Goal: Information Seeking & Learning: Learn about a topic

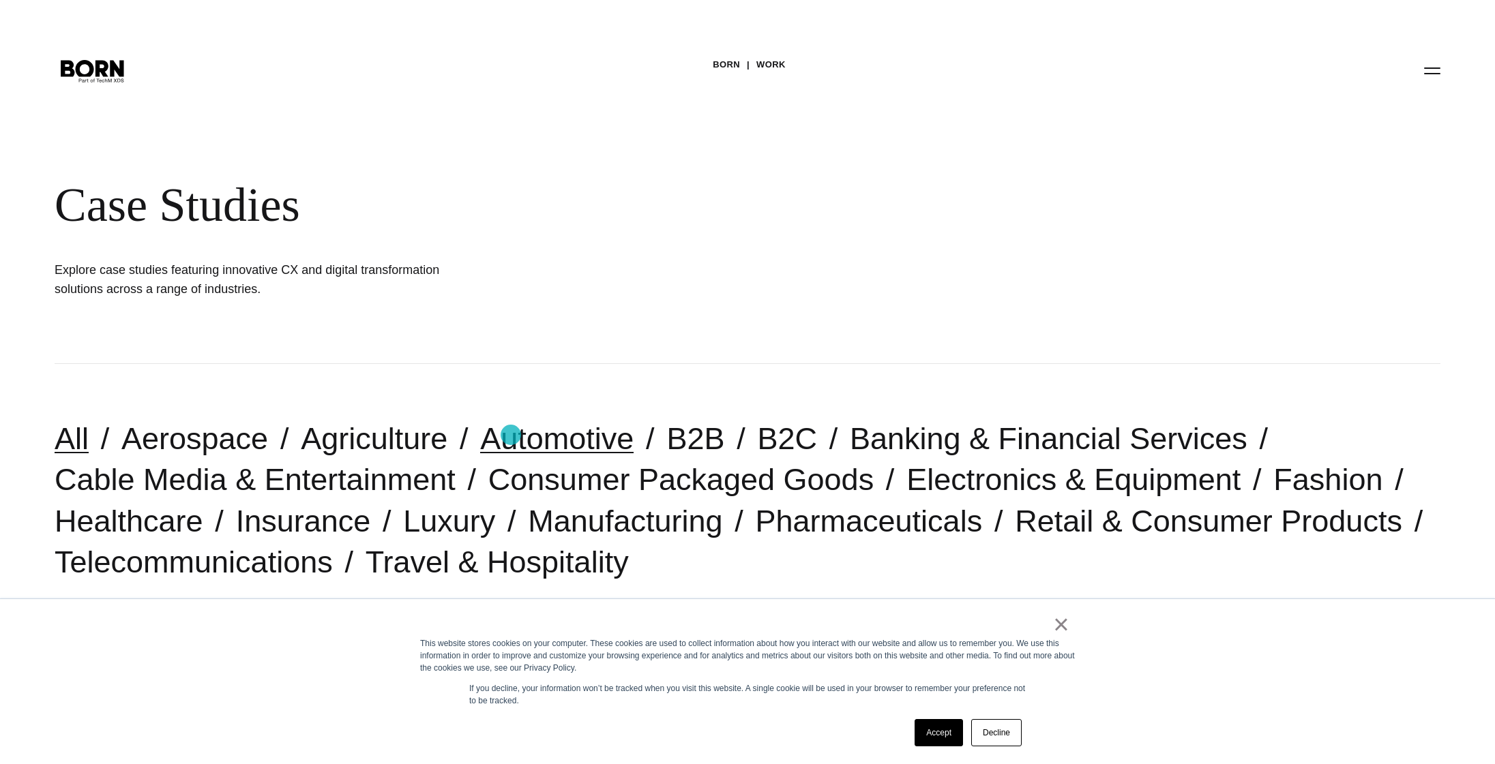
click at [511, 435] on link "Automotive" at bounding box center [556, 438] width 153 height 35
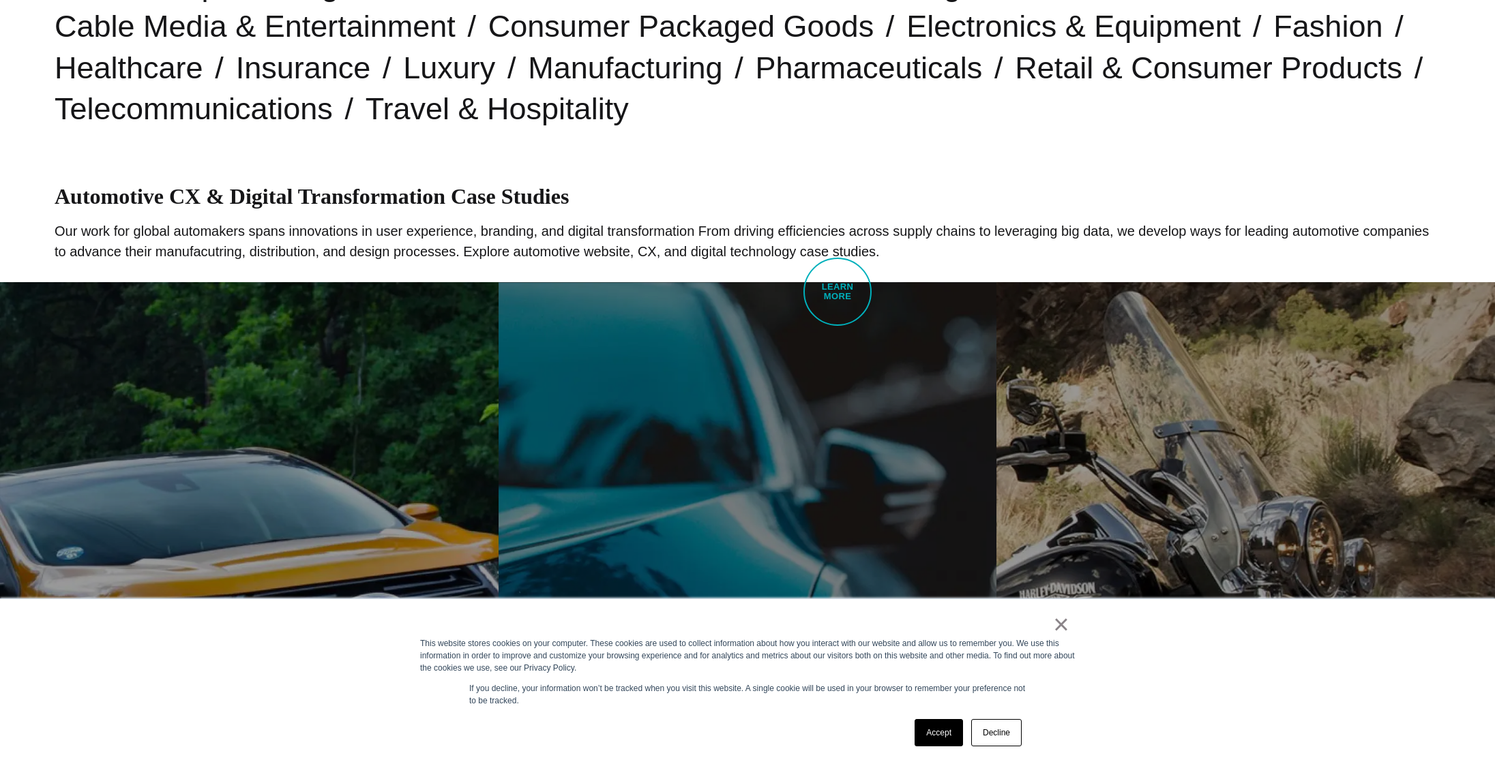
scroll to position [455, 0]
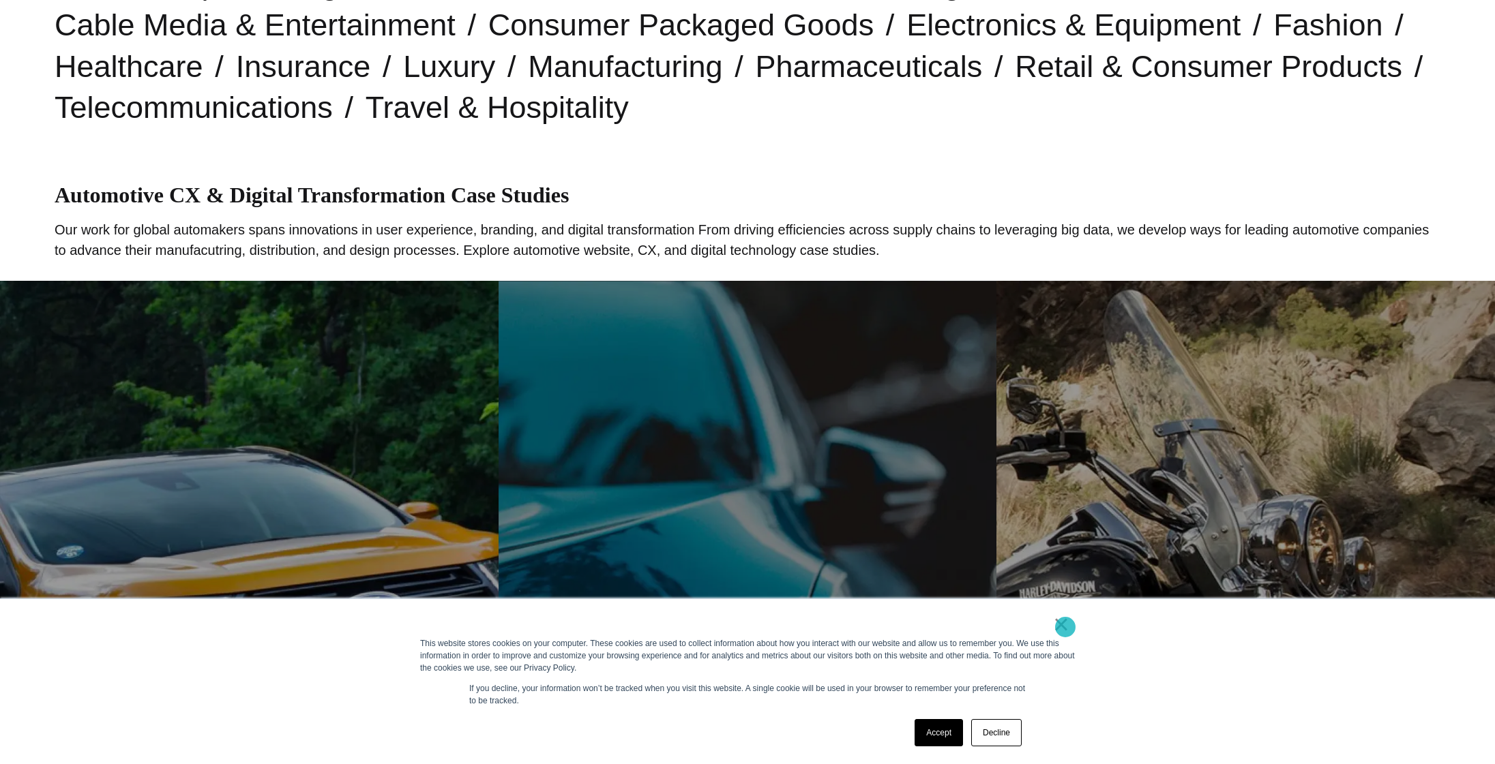
click at [1065, 627] on link "×" at bounding box center [1061, 625] width 16 height 12
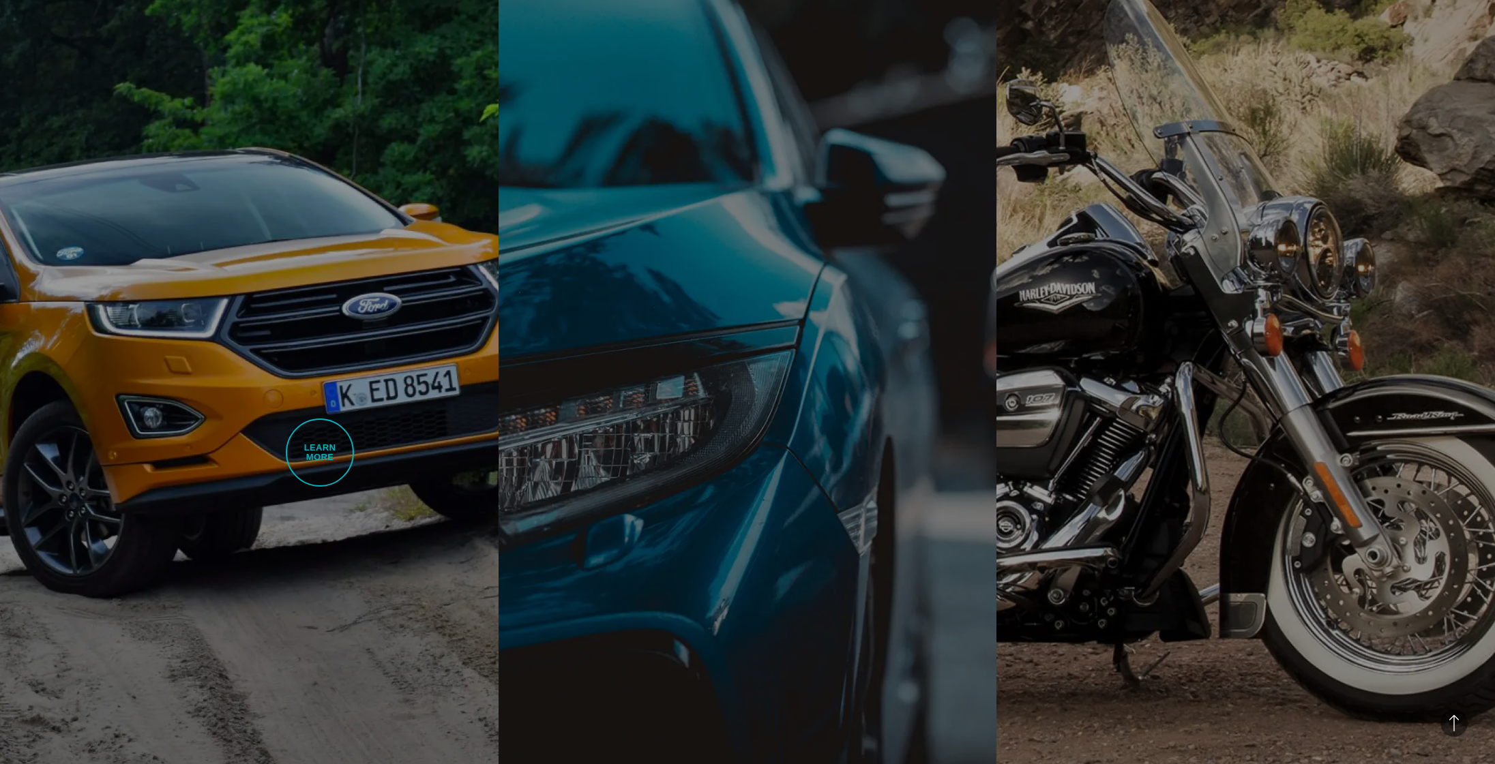
scroll to position [753, 0]
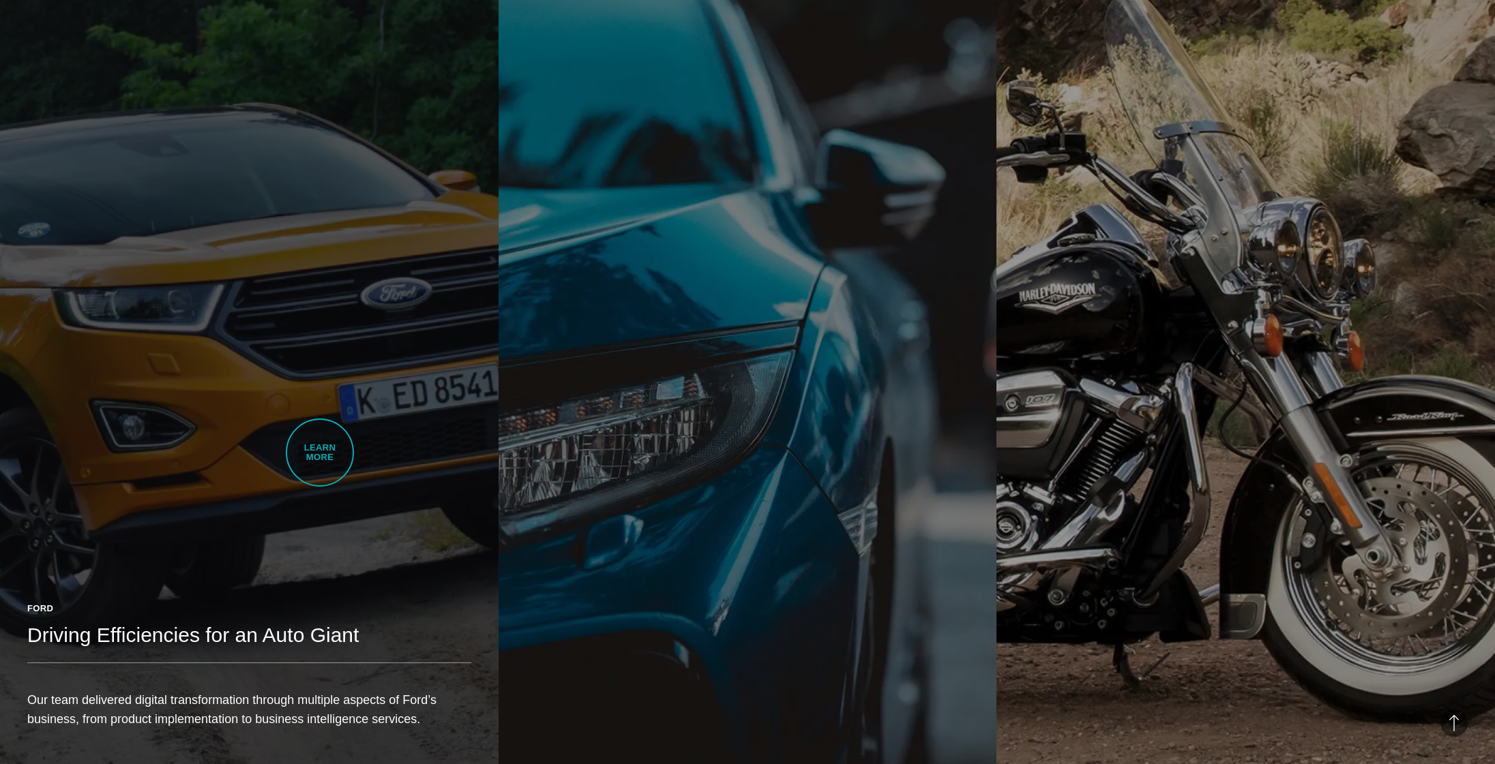
click at [304, 433] on link "Ford Driving Efficiencies for an Auto Giant Our team delivered digital transfor…" at bounding box center [249, 375] width 498 height 785
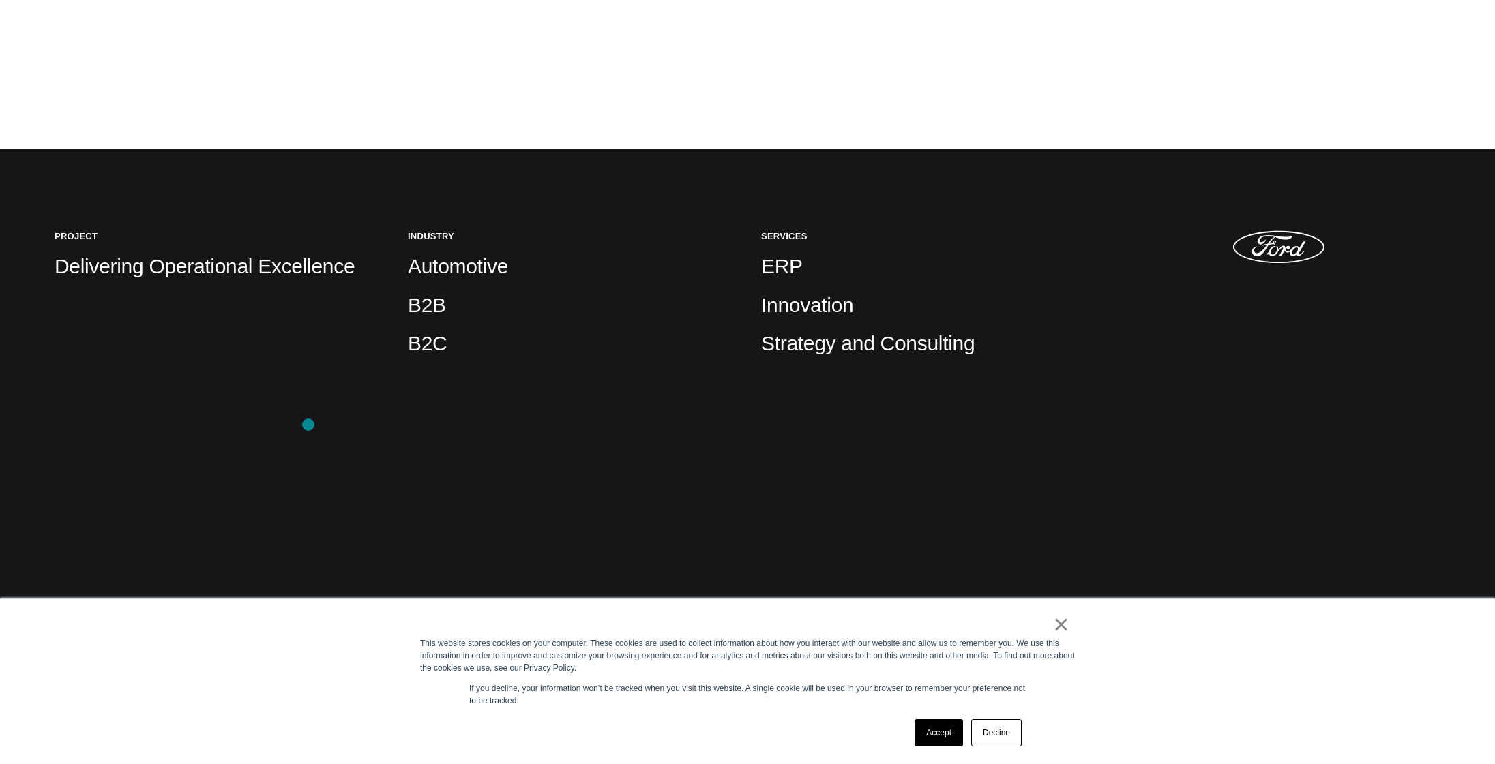
scroll to position [635, 0]
